Goal: Check status: Check status

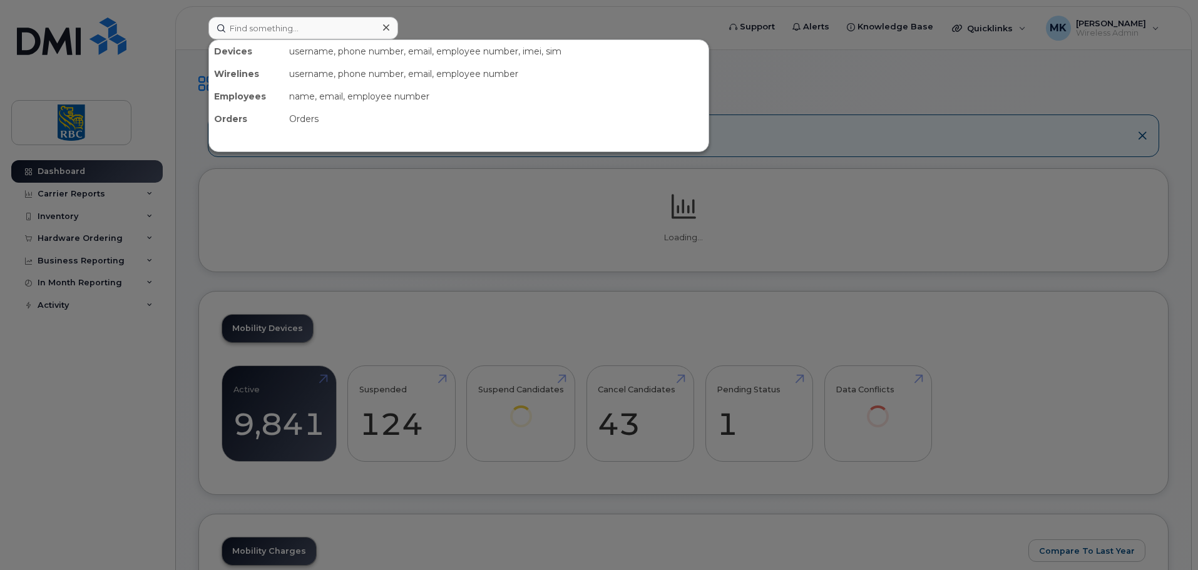
click at [292, 31] on input at bounding box center [303, 28] width 190 height 23
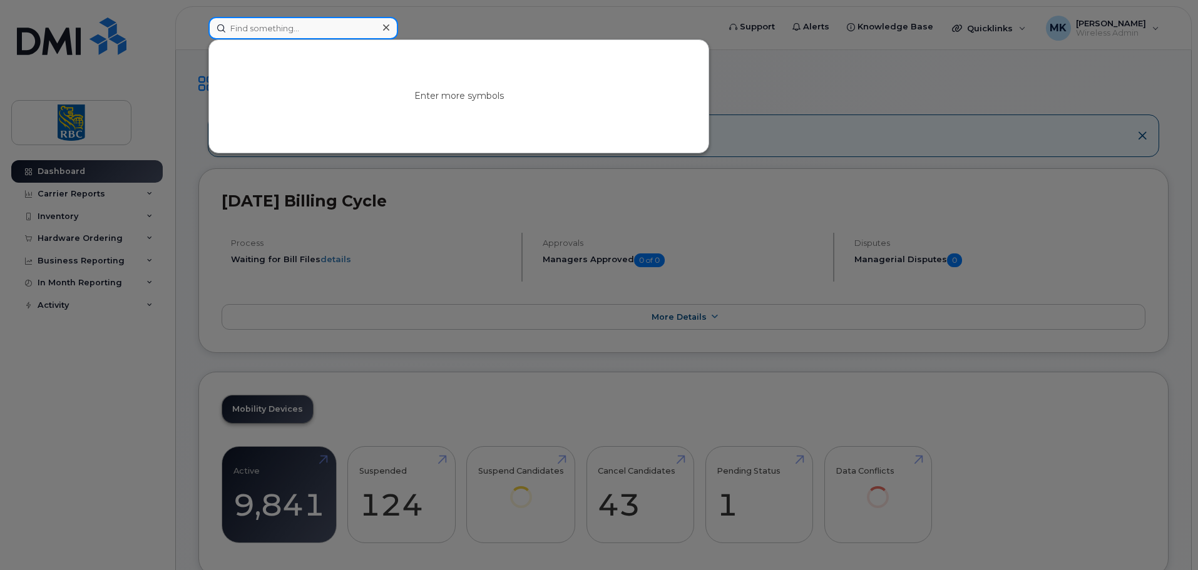
paste input "289-383-5285"
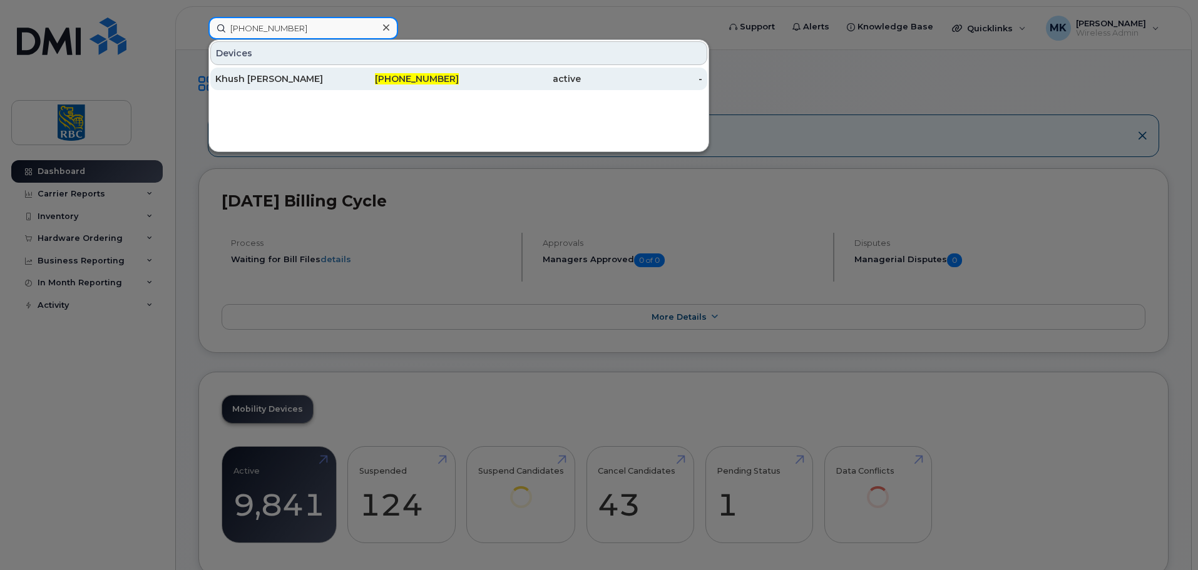
type input "289-383-5285"
click at [315, 74] on div "Khush [PERSON_NAME]" at bounding box center [276, 79] width 122 height 13
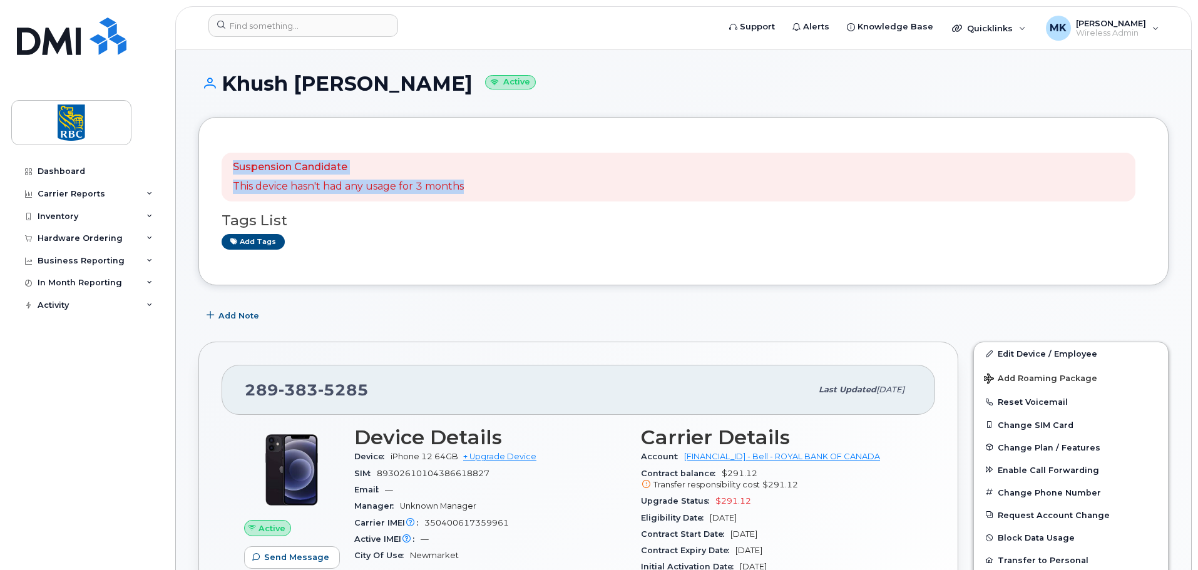
drag, startPoint x: 232, startPoint y: 169, endPoint x: 475, endPoint y: 193, distance: 244.7
click at [475, 193] on div "Suspension Candidate This device hasn't had any usage for 3 months" at bounding box center [679, 177] width 914 height 49
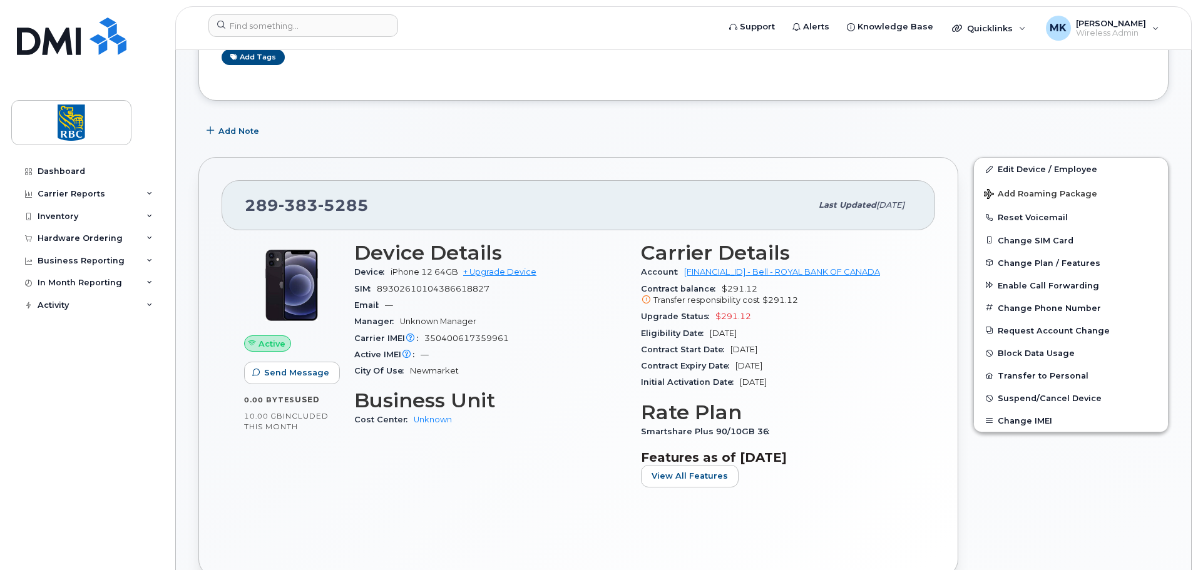
scroll to position [188, 0]
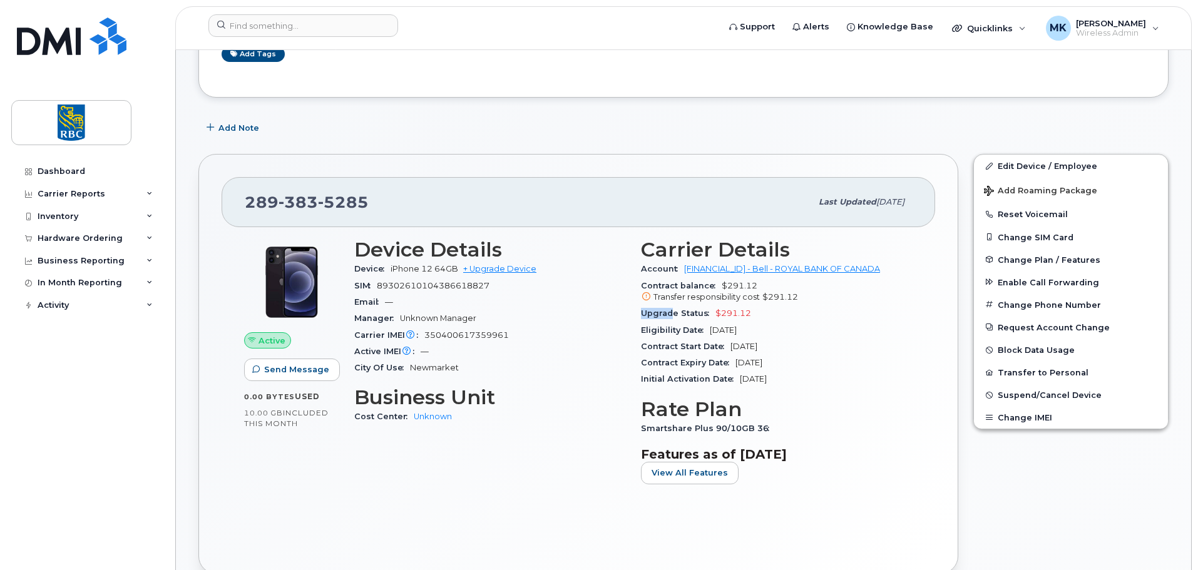
drag, startPoint x: 634, startPoint y: 314, endPoint x: 674, endPoint y: 312, distance: 40.1
click at [674, 312] on div "Carrier Details Account [FINANCIAL_ID] - Bell - ROYAL BANK OF CANADA Contract b…" at bounding box center [777, 366] width 287 height 271
drag, startPoint x: 634, startPoint y: 284, endPoint x: 790, endPoint y: 287, distance: 156.6
click at [790, 287] on div "Carrier Details Account [FINANCIAL_ID] - Bell - ROYAL BANK OF CANADA Contract b…" at bounding box center [777, 366] width 287 height 271
click at [1071, 471] on div "Edit Device / Employee Add Roaming Package Reset Voicemail Change SIM Card Chan…" at bounding box center [1071, 364] width 210 height 435
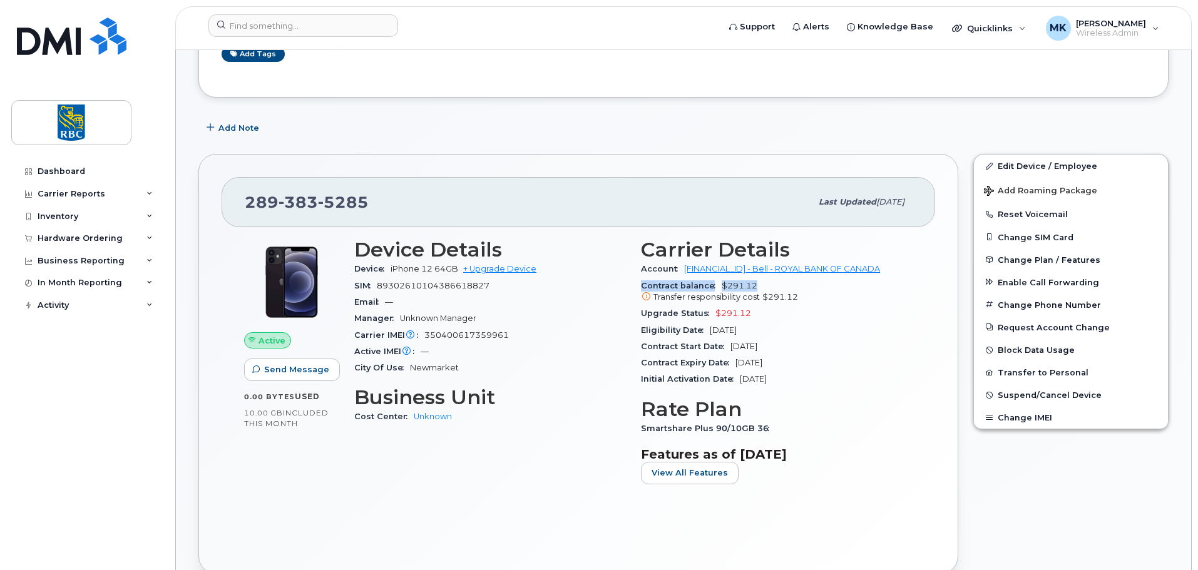
drag, startPoint x: 799, startPoint y: 284, endPoint x: 637, endPoint y: 285, distance: 162.2
click at [637, 285] on div "Carrier Details Account [FINANCIAL_ID] - Bell - ROYAL BANK OF CANADA Contract b…" at bounding box center [777, 366] width 287 height 271
click at [630, 290] on div "Device Details Device iPhone 12 64GB + Upgrade Device SIM [TECHNICAL_ID] Email …" at bounding box center [490, 366] width 287 height 271
